Goal: Task Accomplishment & Management: Manage account settings

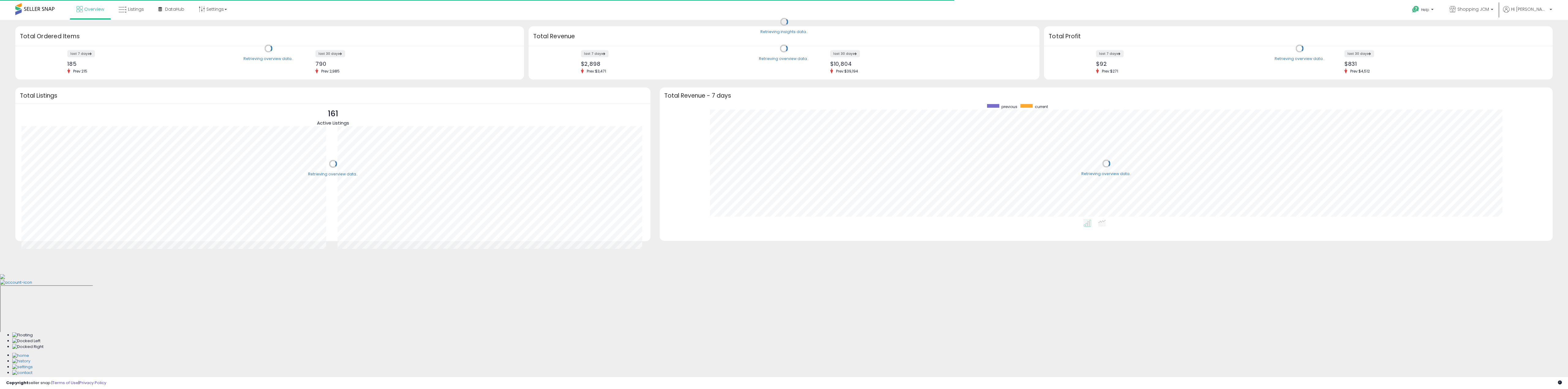
scroll to position [115, 881]
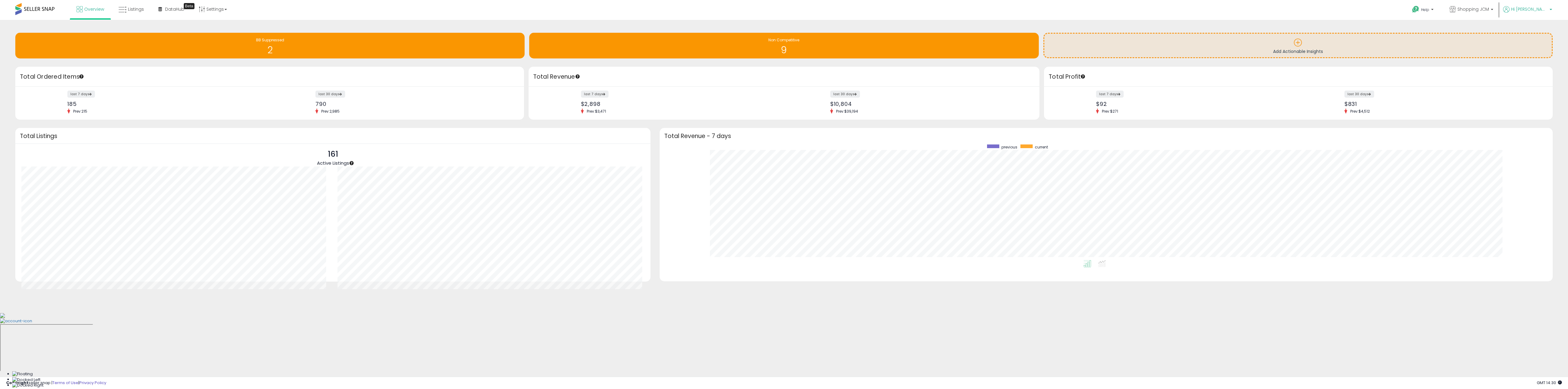
click at [1540, 10] on span "Hi [PERSON_NAME]" at bounding box center [1529, 10] width 37 height 6
click at [1541, 32] on link "Account" at bounding box center [1538, 32] width 16 height 6
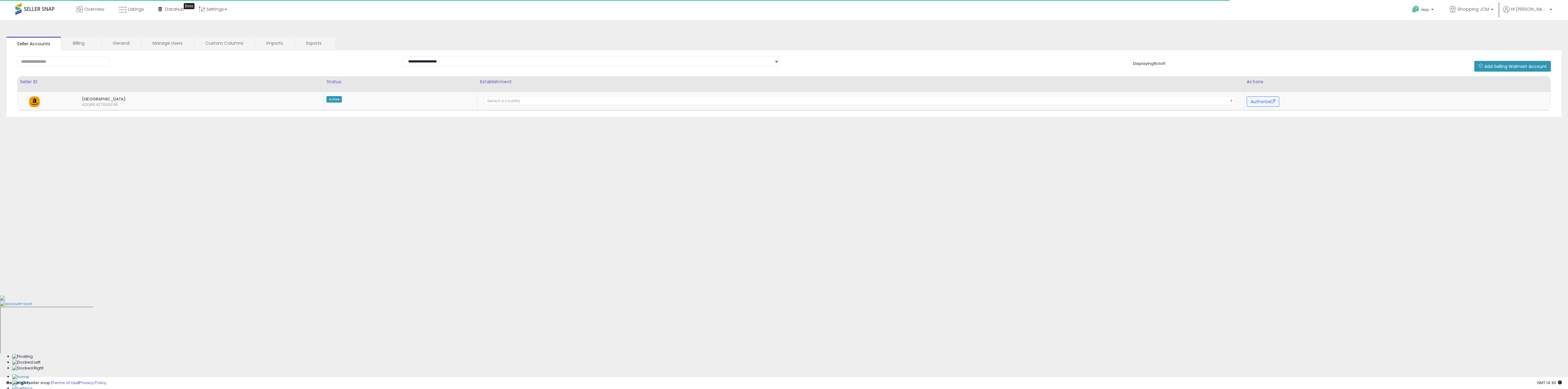
click at [75, 50] on ul "Seller Accounts Billing General Manage Users Custom Columns Imports Exports" at bounding box center [784, 44] width 1555 height 14
click at [81, 42] on link "Billing" at bounding box center [81, 44] width 39 height 13
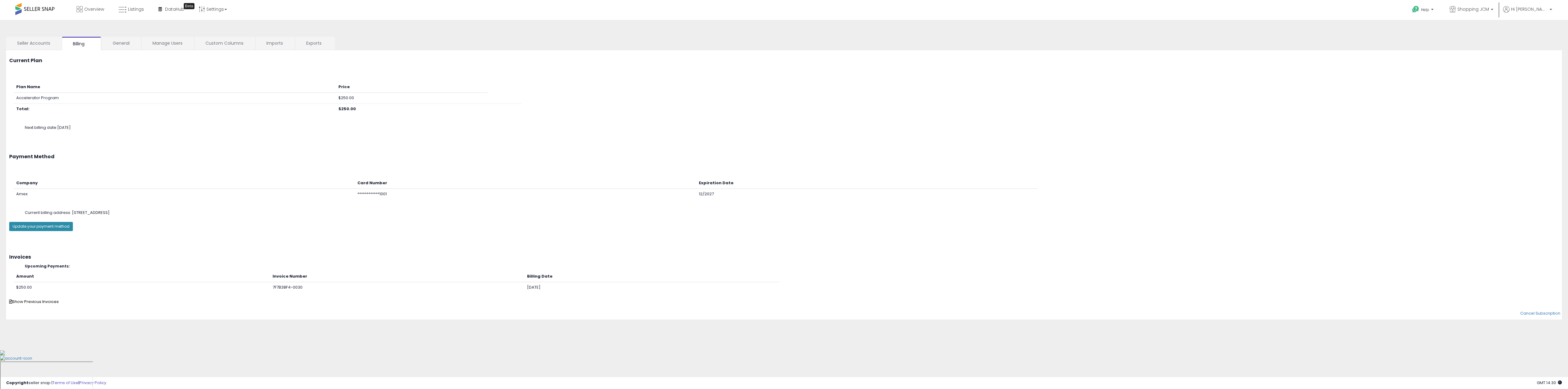
click at [48, 228] on button "Update your payment method" at bounding box center [40, 226] width 64 height 9
